Goal: Navigation & Orientation: Find specific page/section

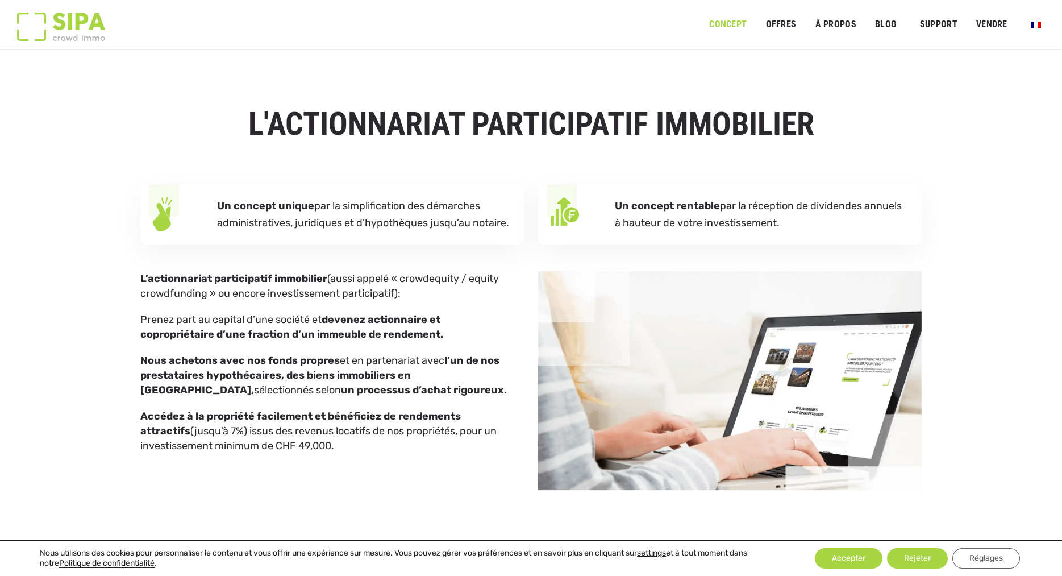
click at [1035, 24] on img "Menu principal" at bounding box center [1036, 25] width 10 height 7
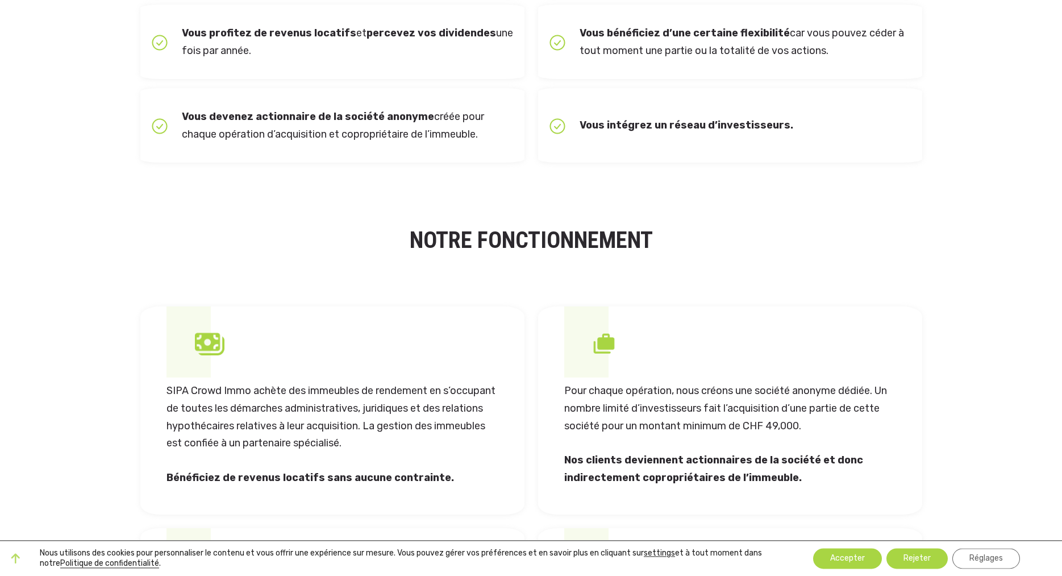
scroll to position [714, 0]
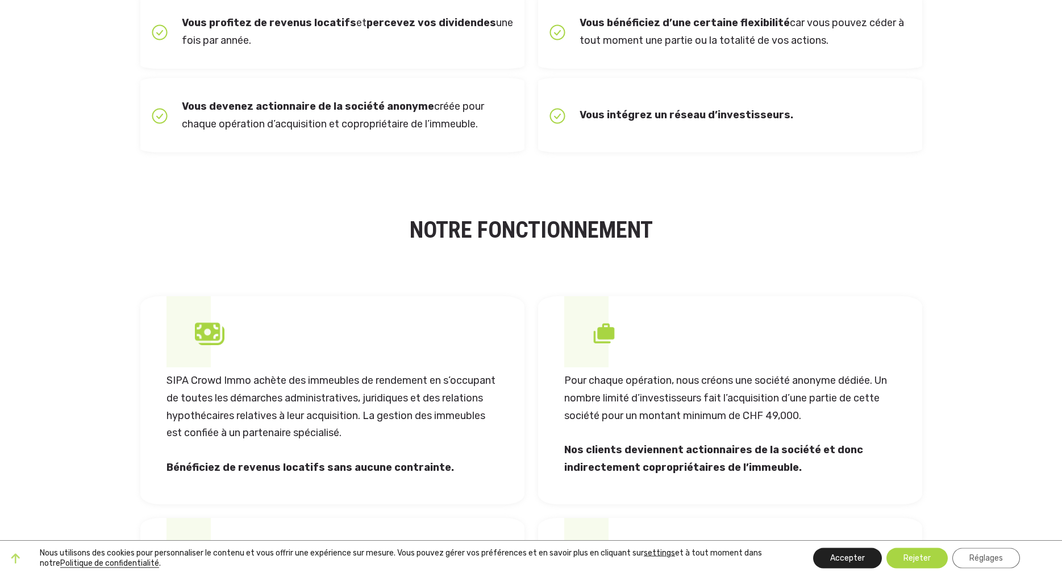
click at [854, 562] on button "Accepter" at bounding box center [847, 558] width 69 height 20
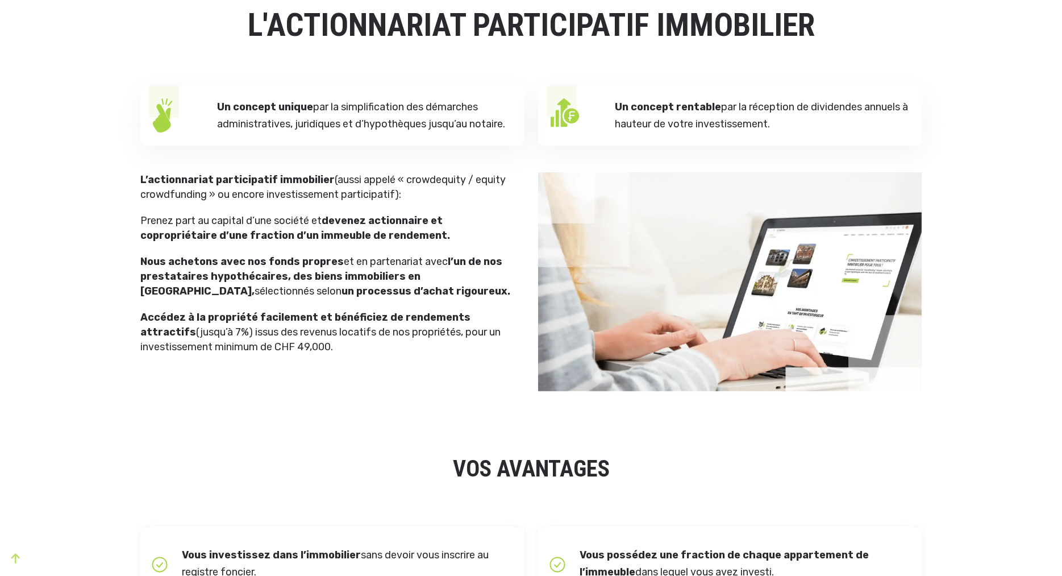
scroll to position [0, 0]
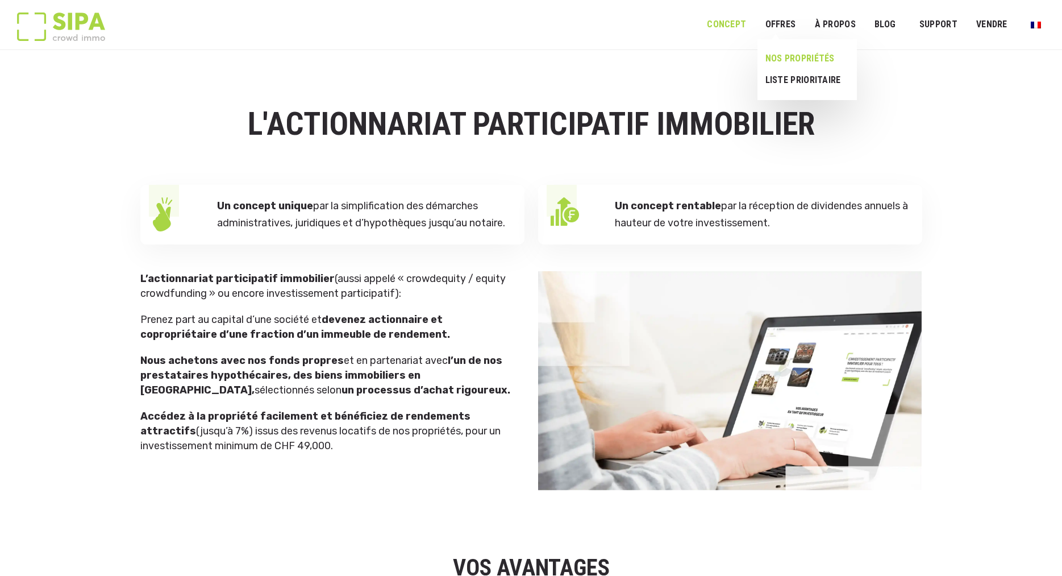
click at [795, 56] on link "NOS PROPRIÉTÉS" at bounding box center [803, 59] width 90 height 22
